Goal: Information Seeking & Learning: Learn about a topic

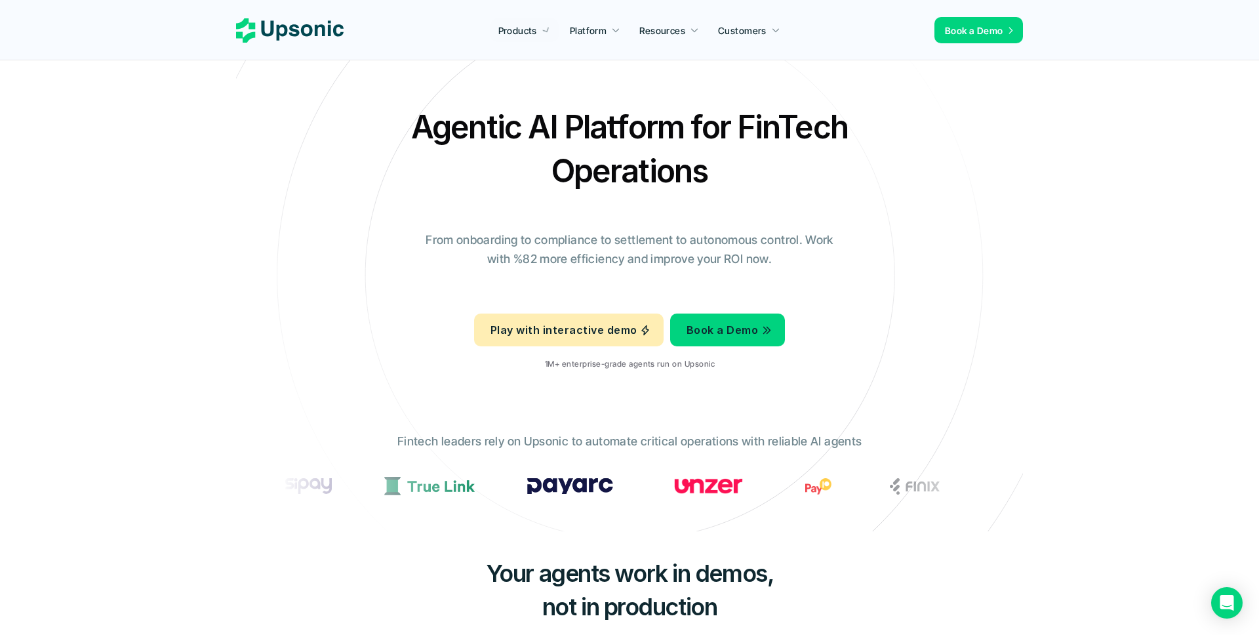
click at [256, 46] on nav "Products Platform Resources Customers Book a Demo" at bounding box center [629, 30] width 1259 height 60
click at [286, 33] on use at bounding box center [290, 30] width 108 height 24
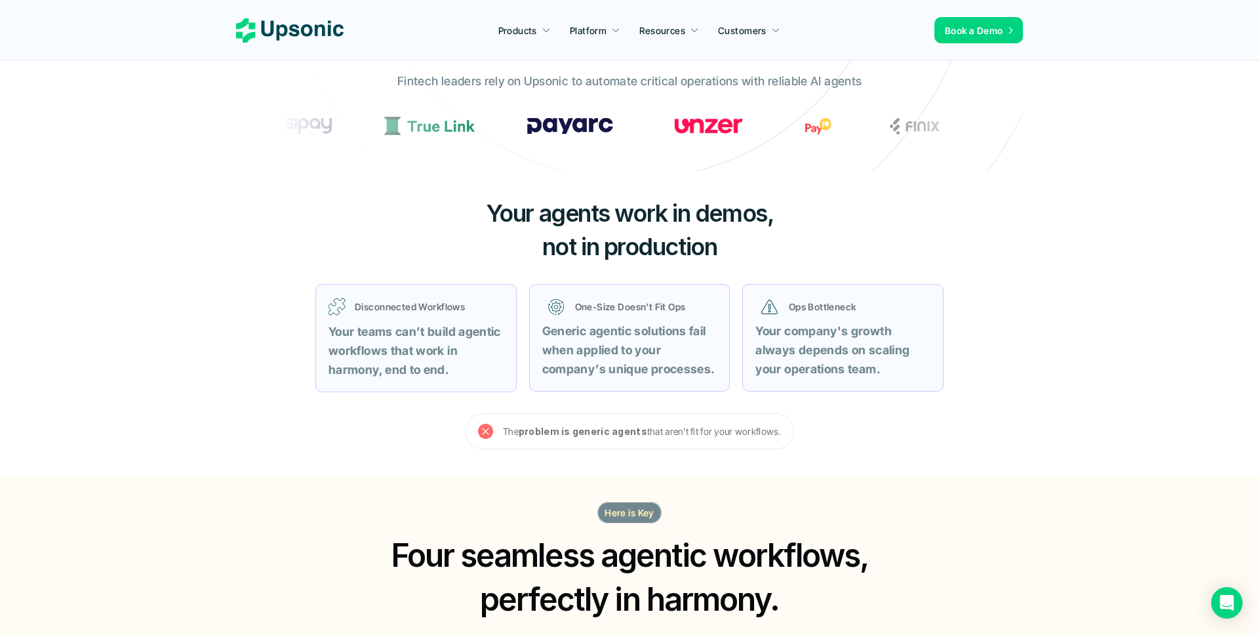
scroll to position [341, 0]
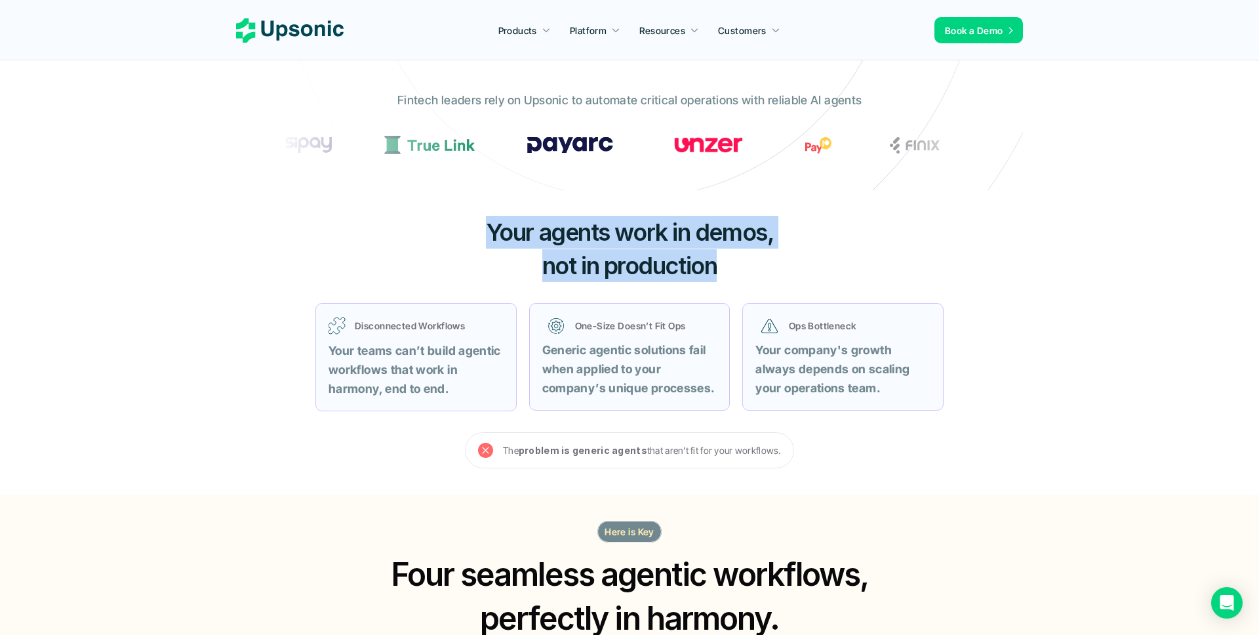
drag, startPoint x: 458, startPoint y: 215, endPoint x: 758, endPoint y: 262, distance: 303.9
click at [758, 262] on h3 "Your agents work in demos, not in production" at bounding box center [629, 249] width 393 height 66
click at [745, 264] on h3 "Your agents work in demos, not in production" at bounding box center [629, 249] width 393 height 66
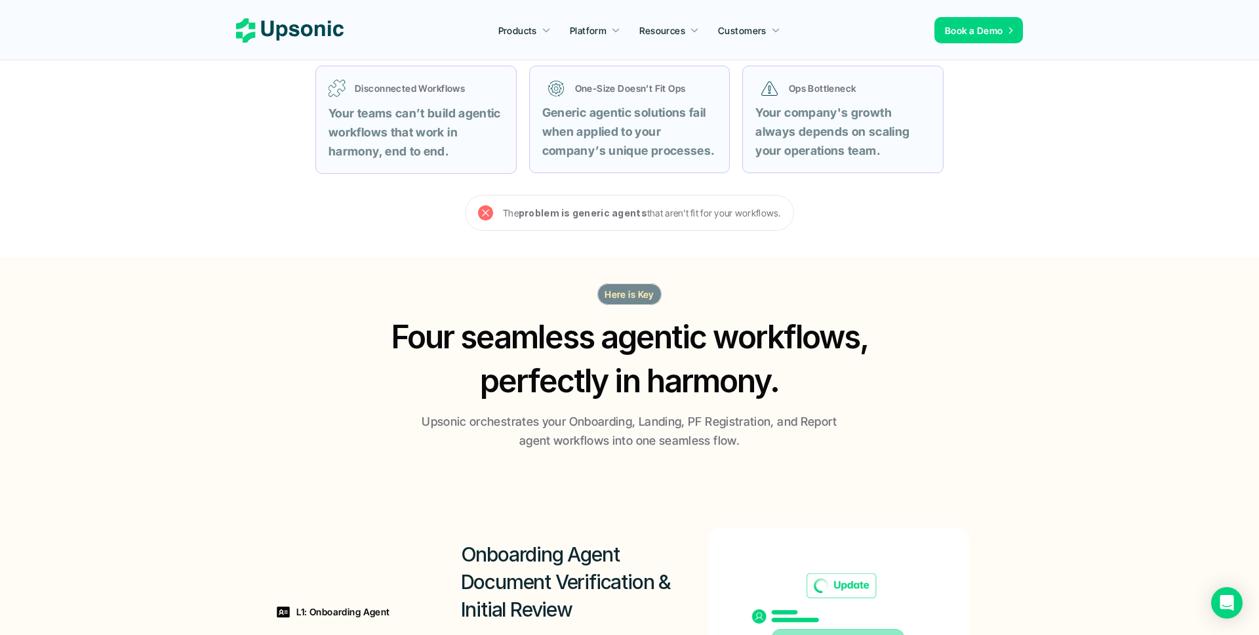
scroll to position [619, 0]
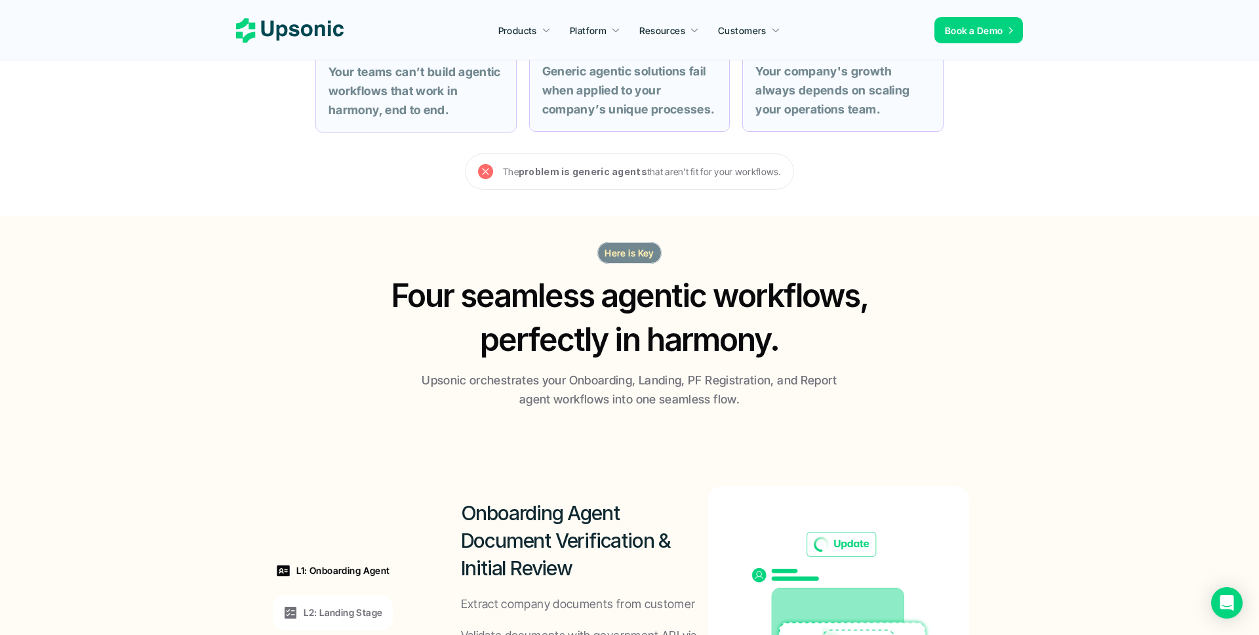
drag, startPoint x: 751, startPoint y: 174, endPoint x: 480, endPoint y: 170, distance: 271.4
click at [480, 170] on div "The problem is generic agents that aren’t fit for your workflows." at bounding box center [629, 171] width 329 height 36
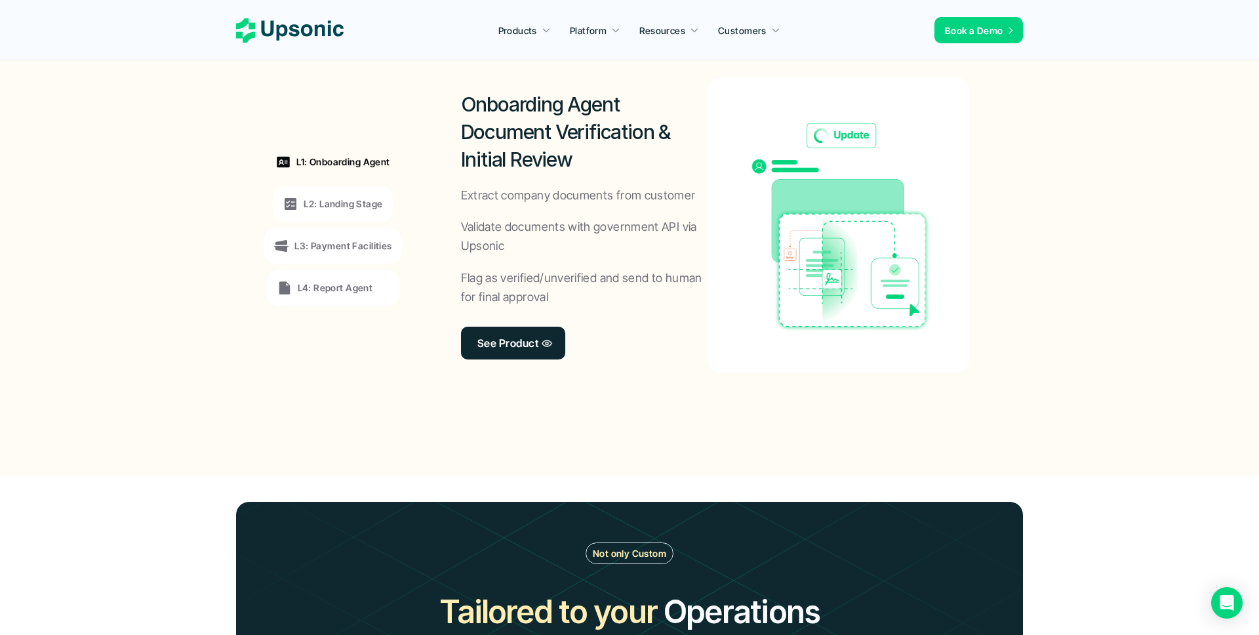
scroll to position [1025, 0]
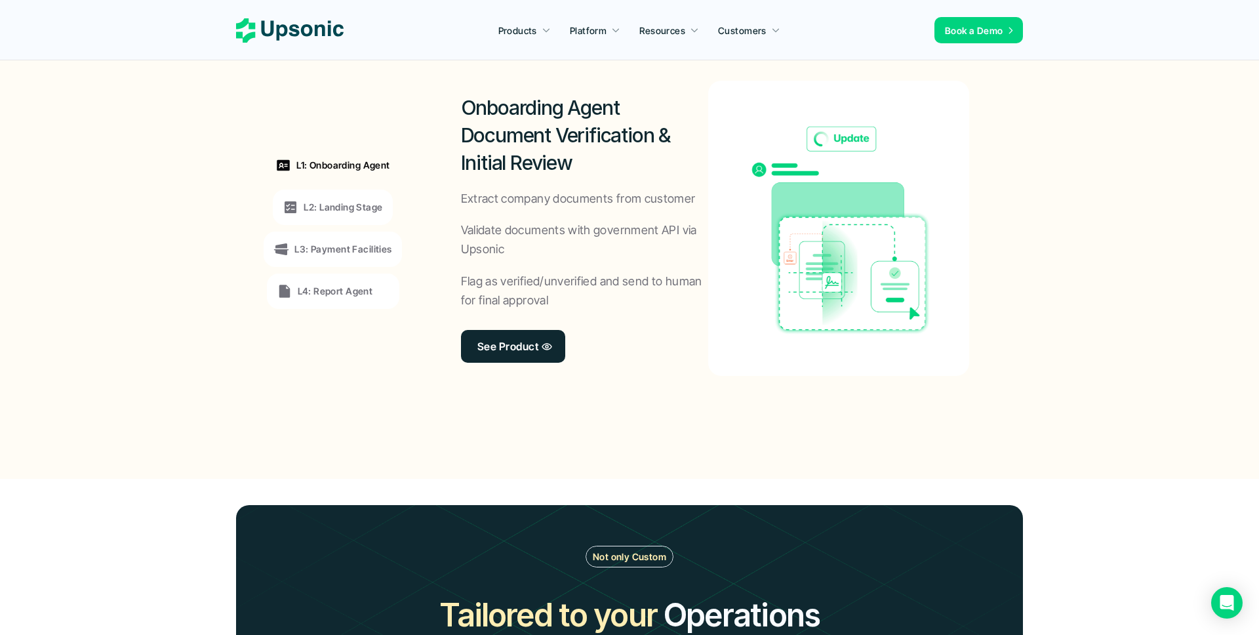
click at [401, 208] on div "L1: Onboarding Agent L2: Landing Stage L3: Payment Facilities L4: Report Agent" at bounding box center [333, 228] width 180 height 354
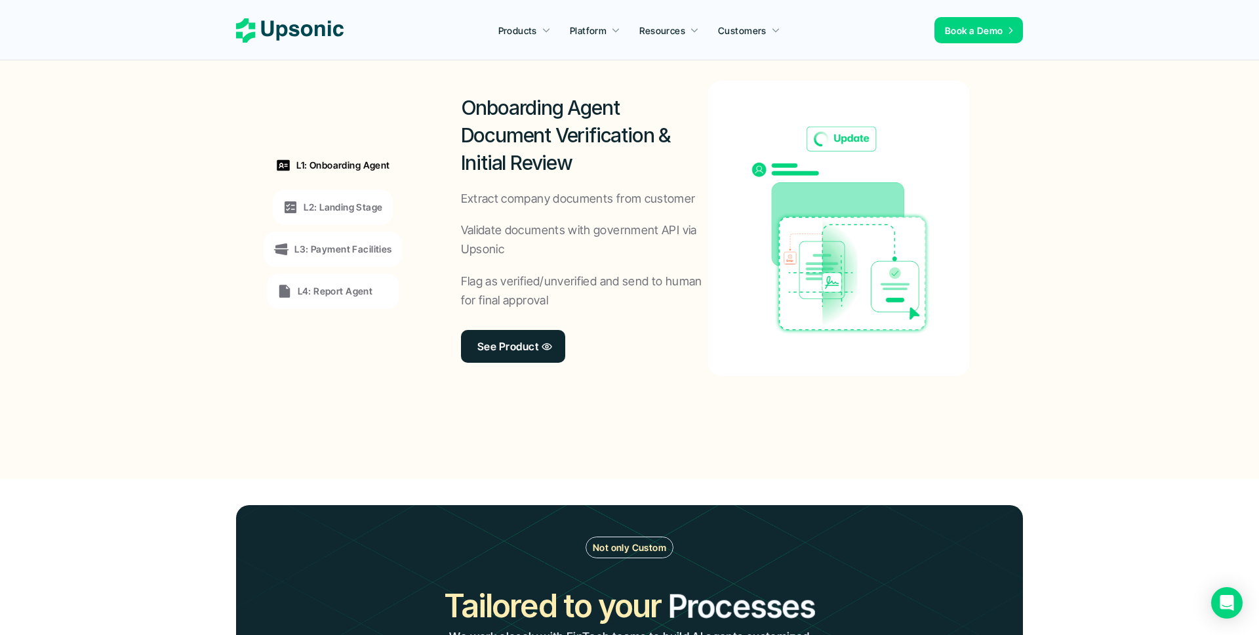
click at [382, 210] on p "L2: Landing Stage" at bounding box center [343, 207] width 79 height 14
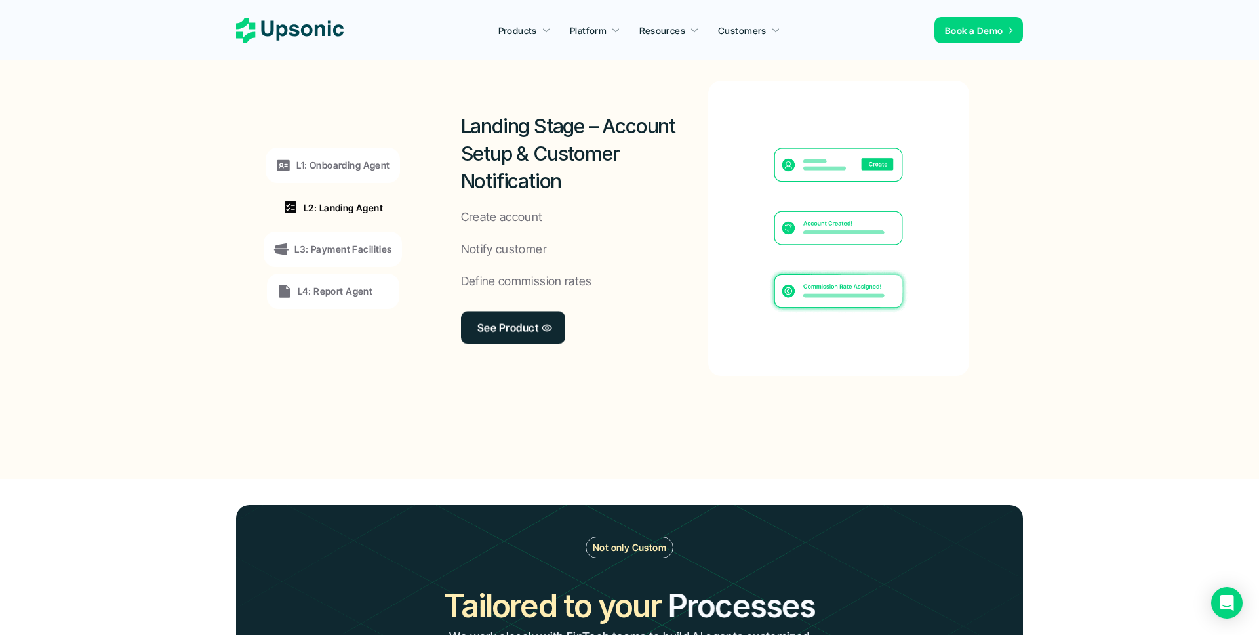
click at [381, 248] on p "L3: Payment Facilities" at bounding box center [342, 249] width 97 height 14
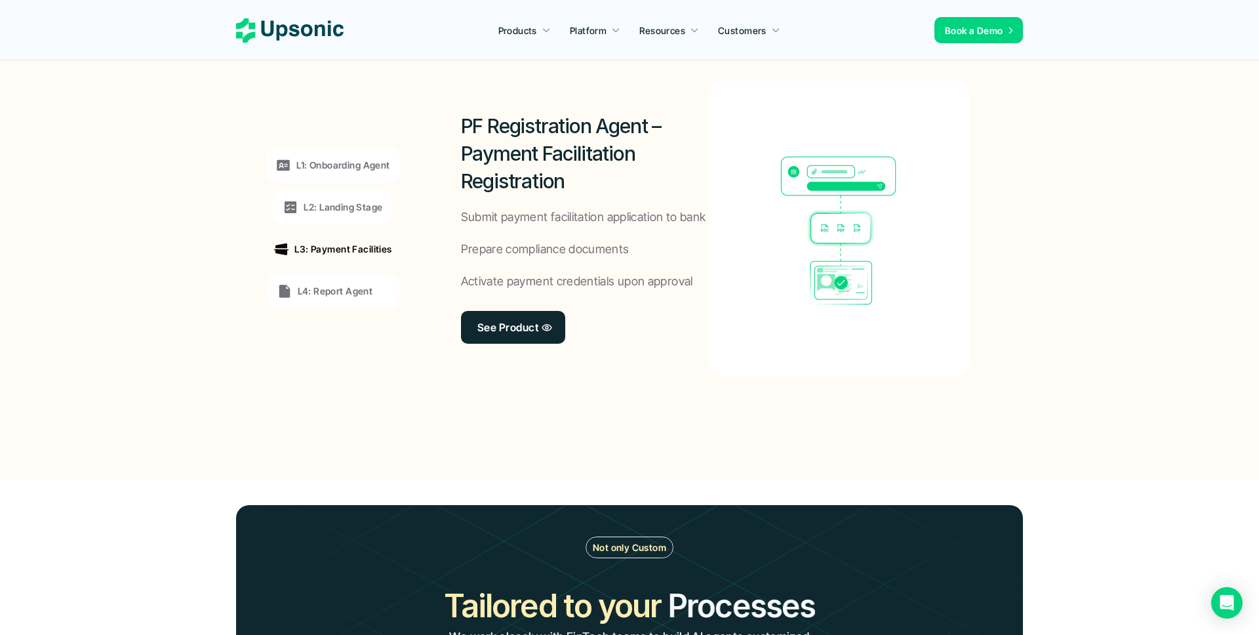
click at [367, 281] on div "L4: Report Agent" at bounding box center [333, 290] width 132 height 35
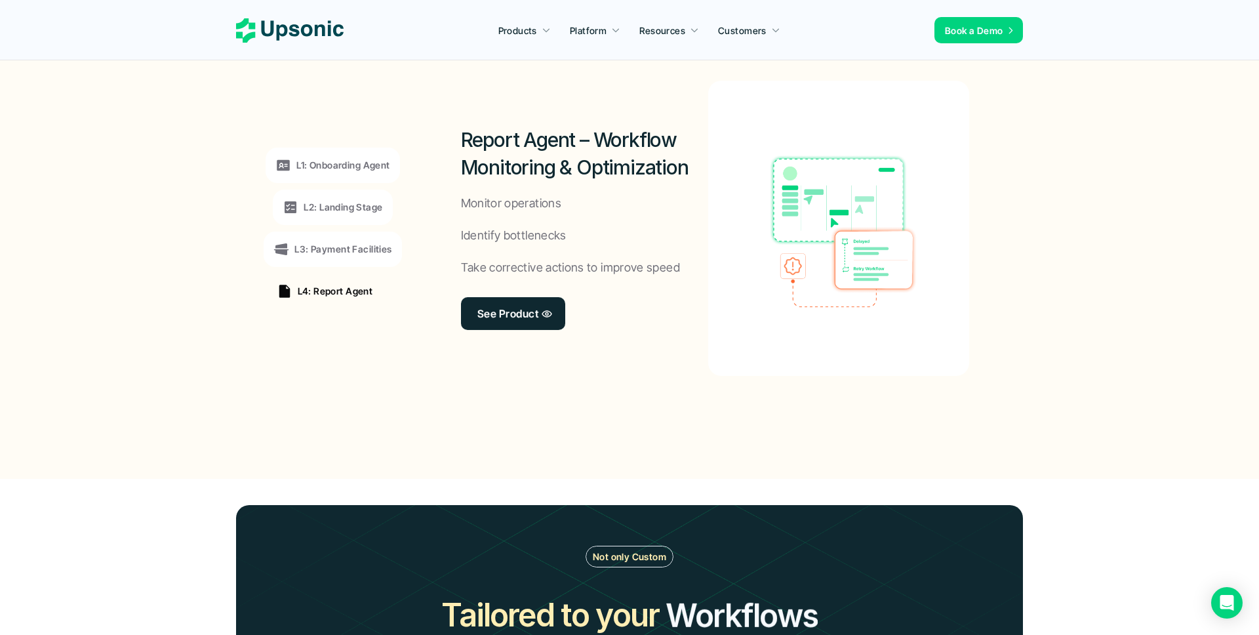
click at [374, 159] on p "L1: Onboarding Agent" at bounding box center [342, 165] width 93 height 14
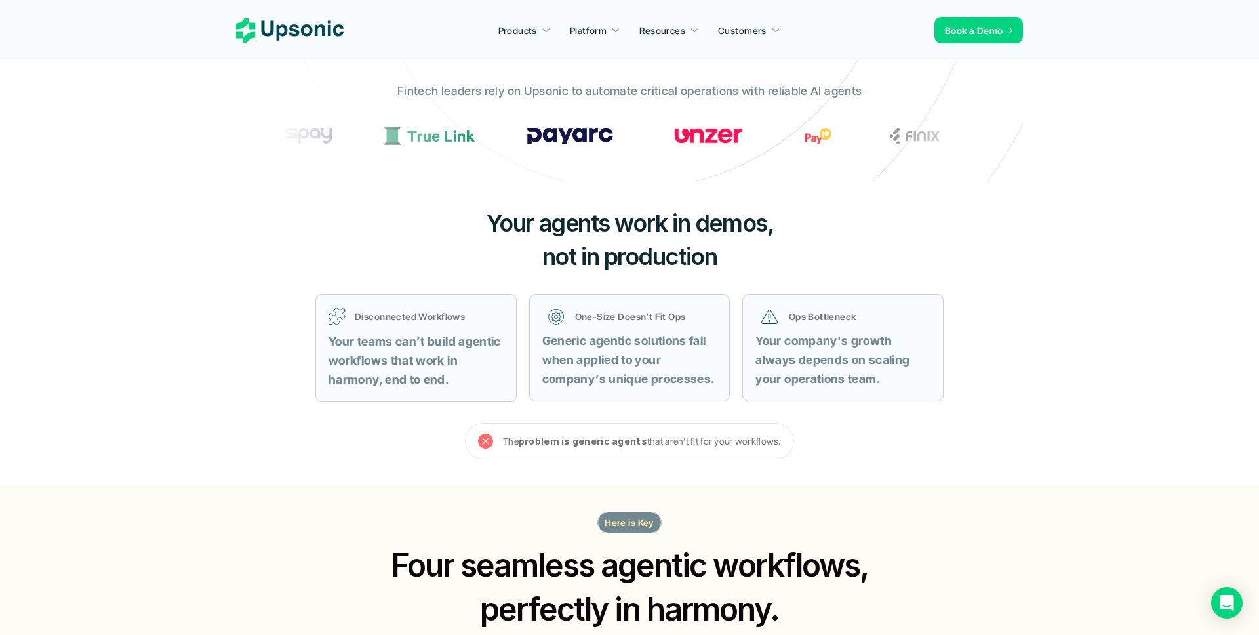
scroll to position [262, 0]
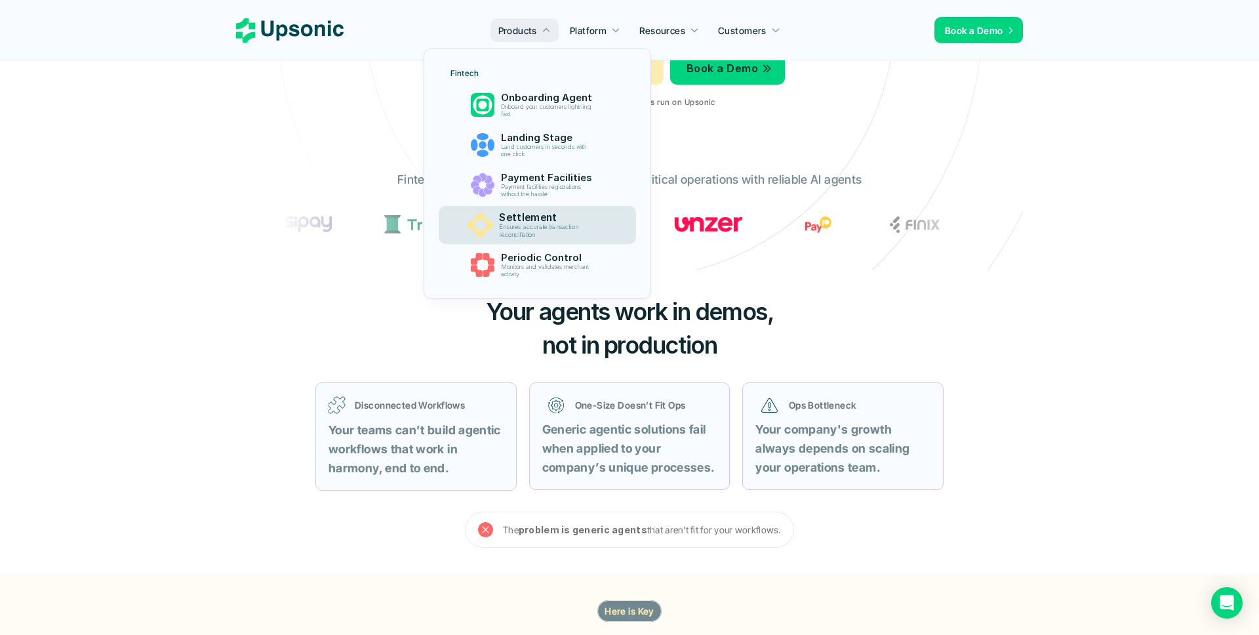
click at [539, 220] on p "Settlement" at bounding box center [549, 218] width 101 height 12
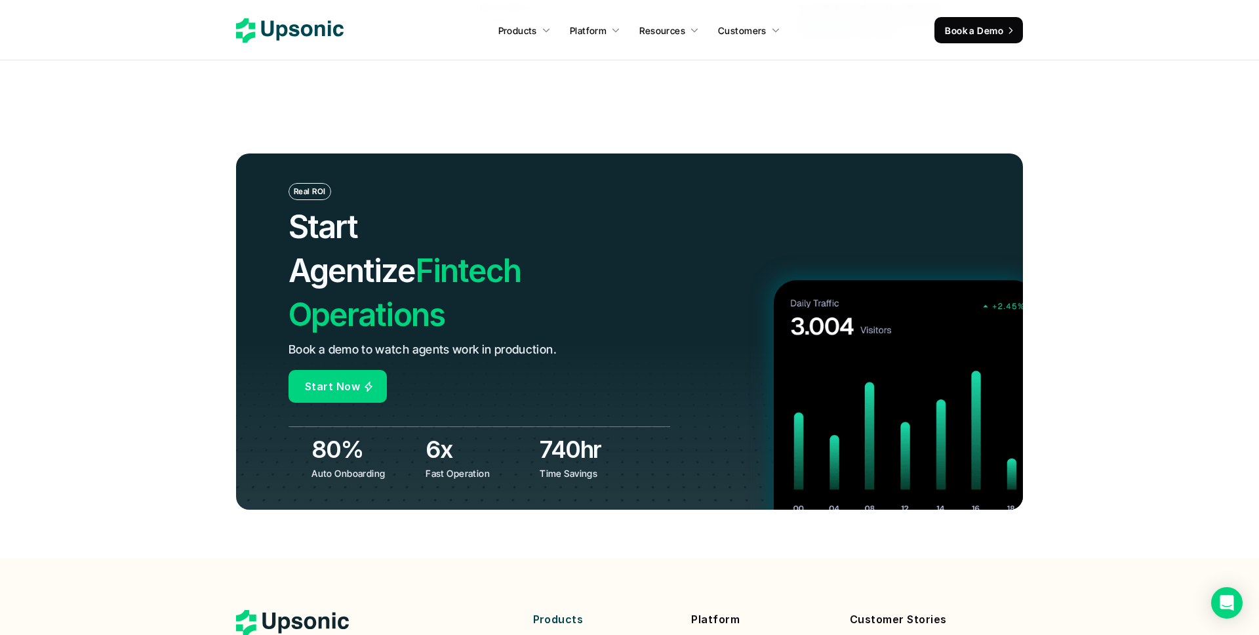
scroll to position [5098, 0]
